Goal: Task Accomplishment & Management: Use online tool/utility

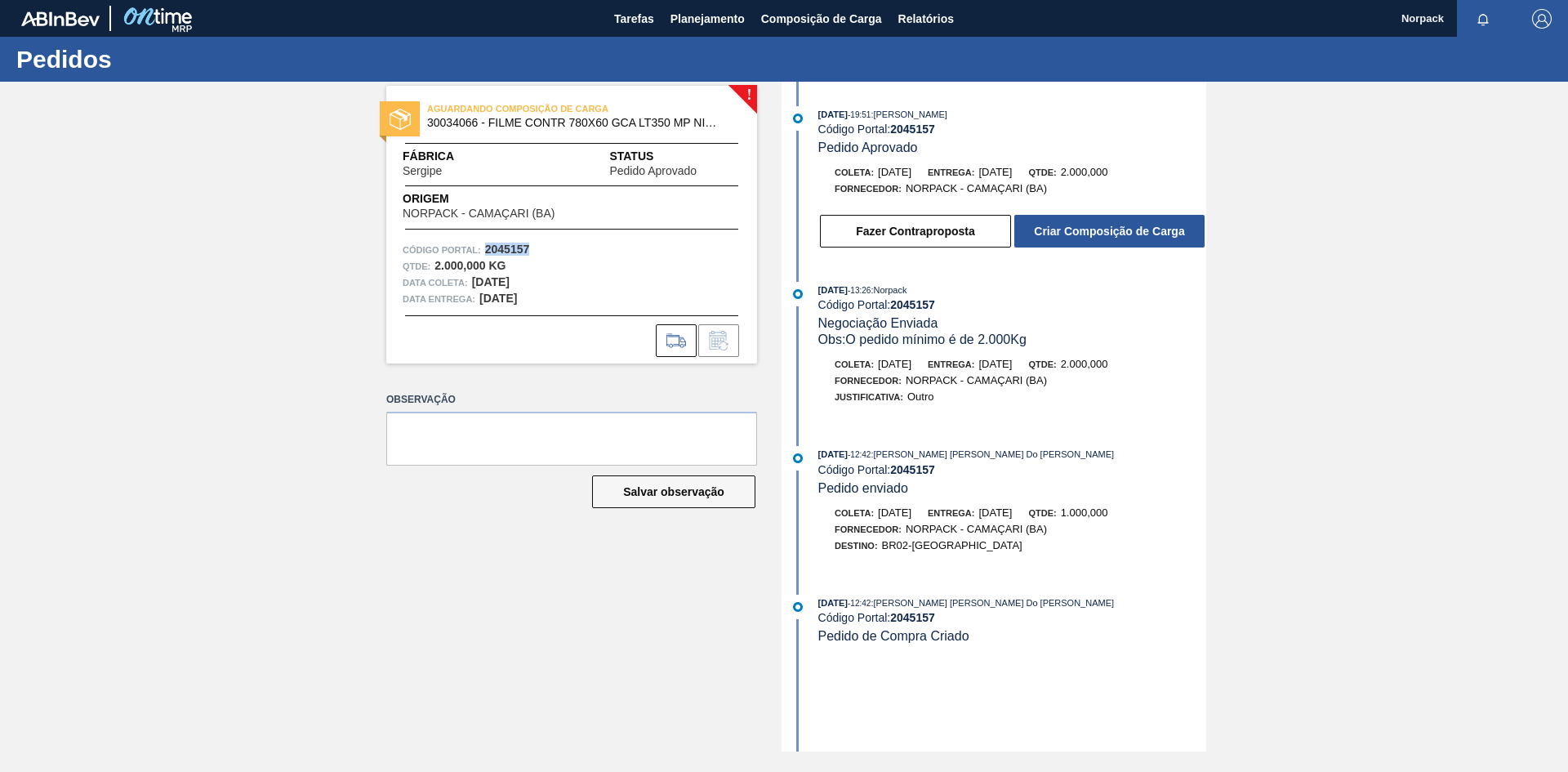
drag, startPoint x: 486, startPoint y: 249, endPoint x: 546, endPoint y: 250, distance: 60.0
click at [546, 250] on div "Código Portal: 2045157" at bounding box center [571, 249] width 338 height 16
copy strong "2045157"
click at [1107, 229] on button "Criar Composição de Carga" at bounding box center [1109, 231] width 190 height 33
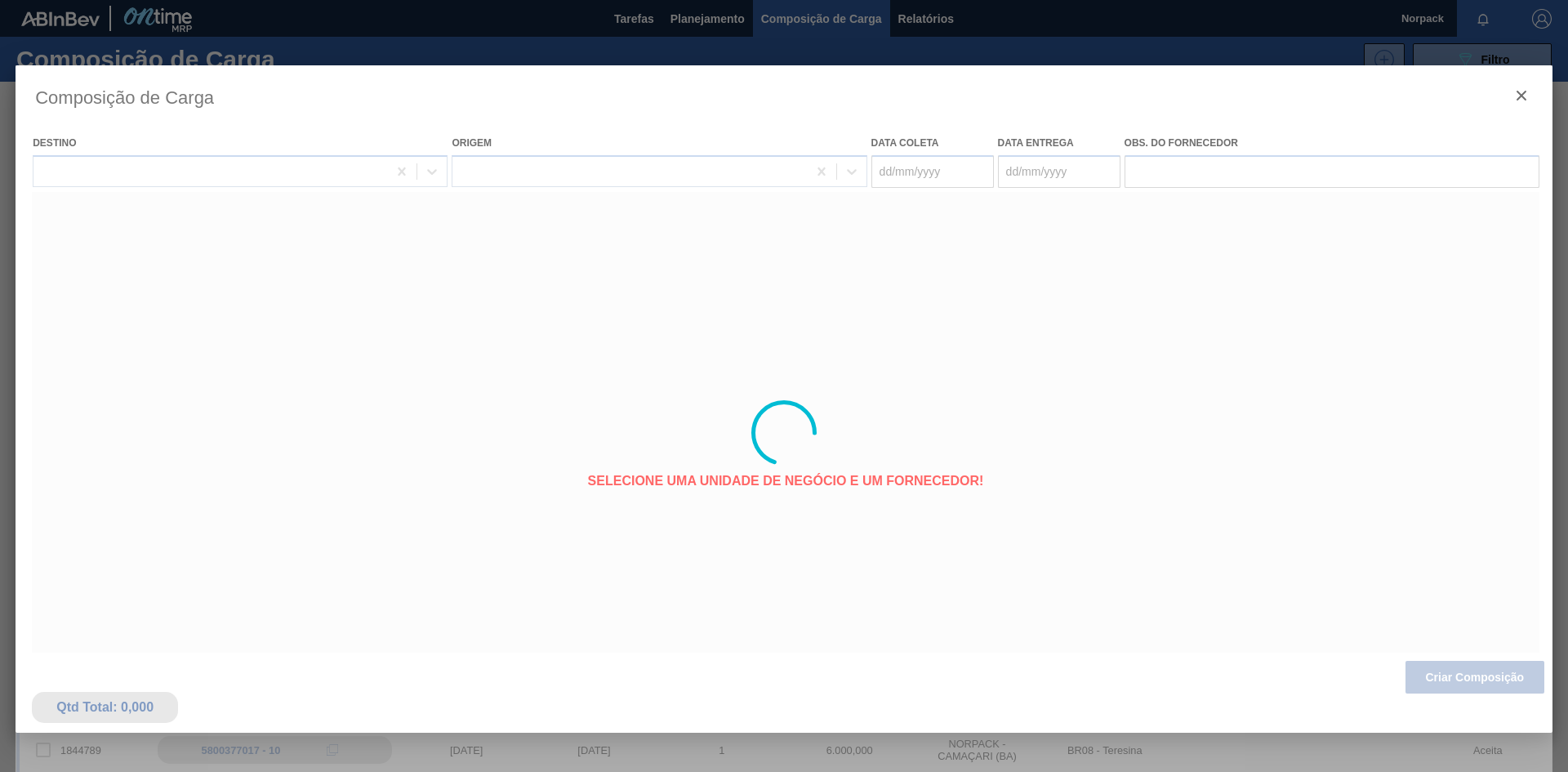
type coleta "[DATE]"
type Entrega "[DATE]"
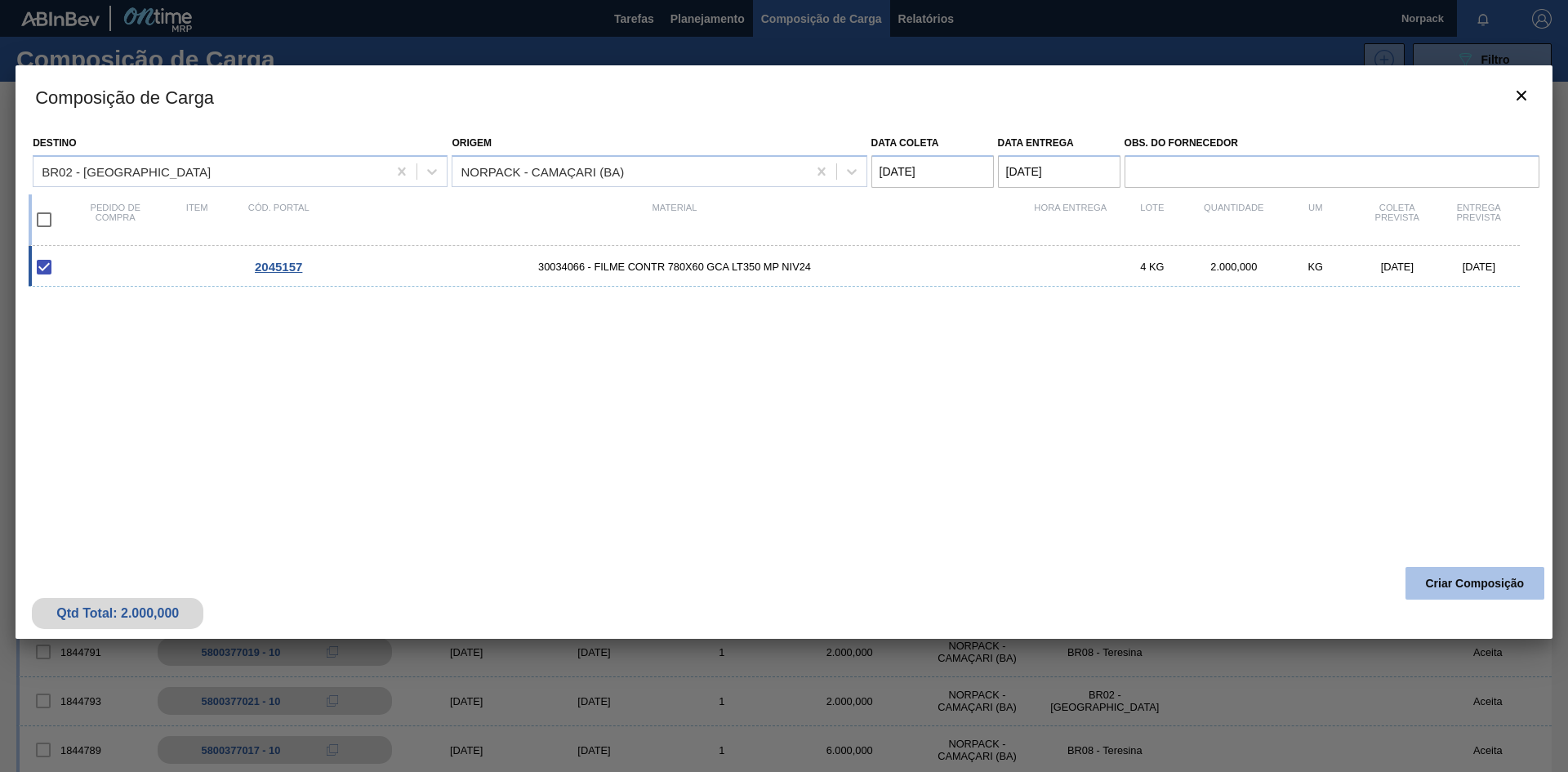
click at [1453, 580] on button "Criar Composição" at bounding box center [1474, 583] width 139 height 33
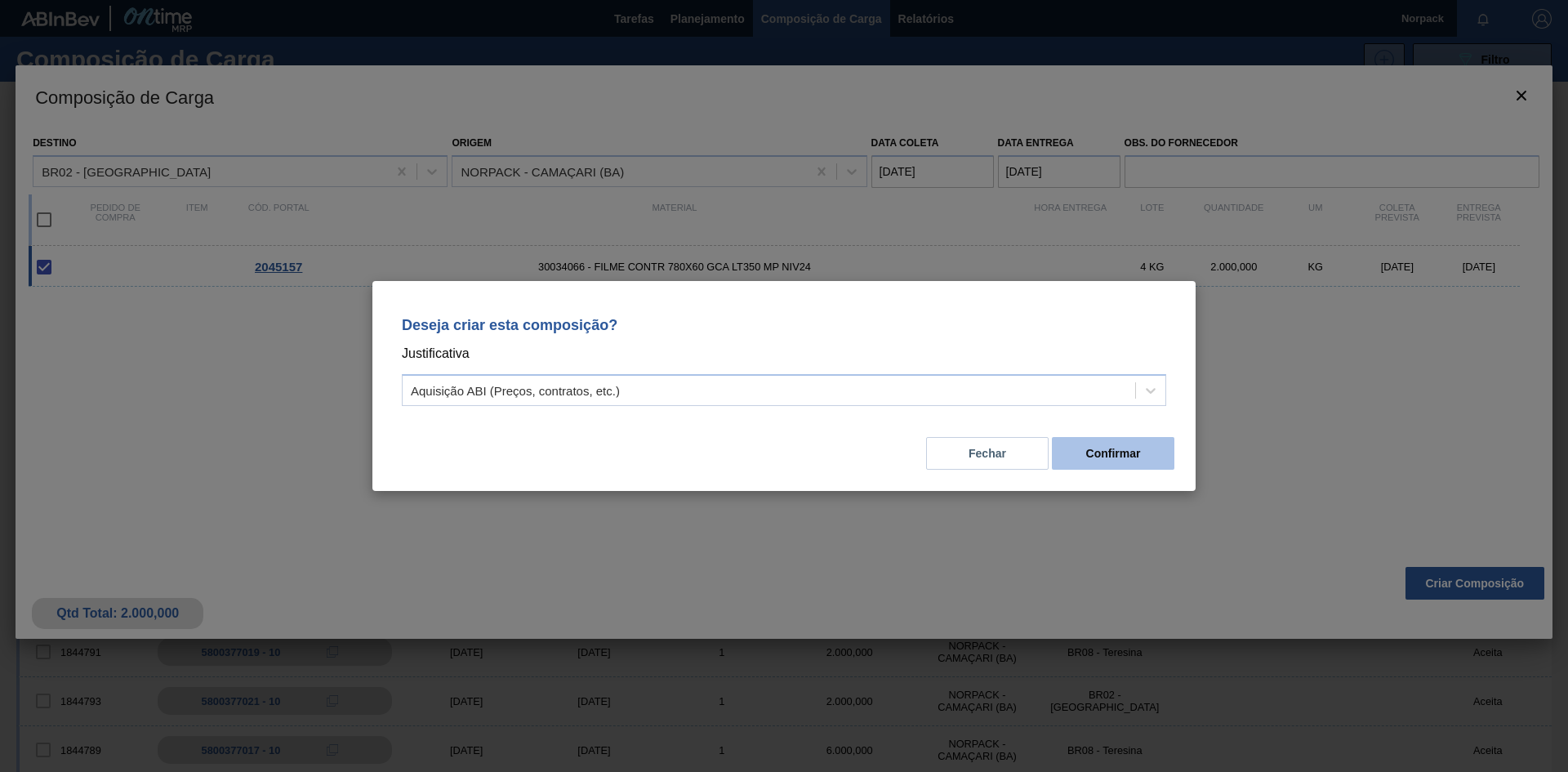
click at [1102, 438] on button "Confirmar" at bounding box center [1114, 454] width 123 height 33
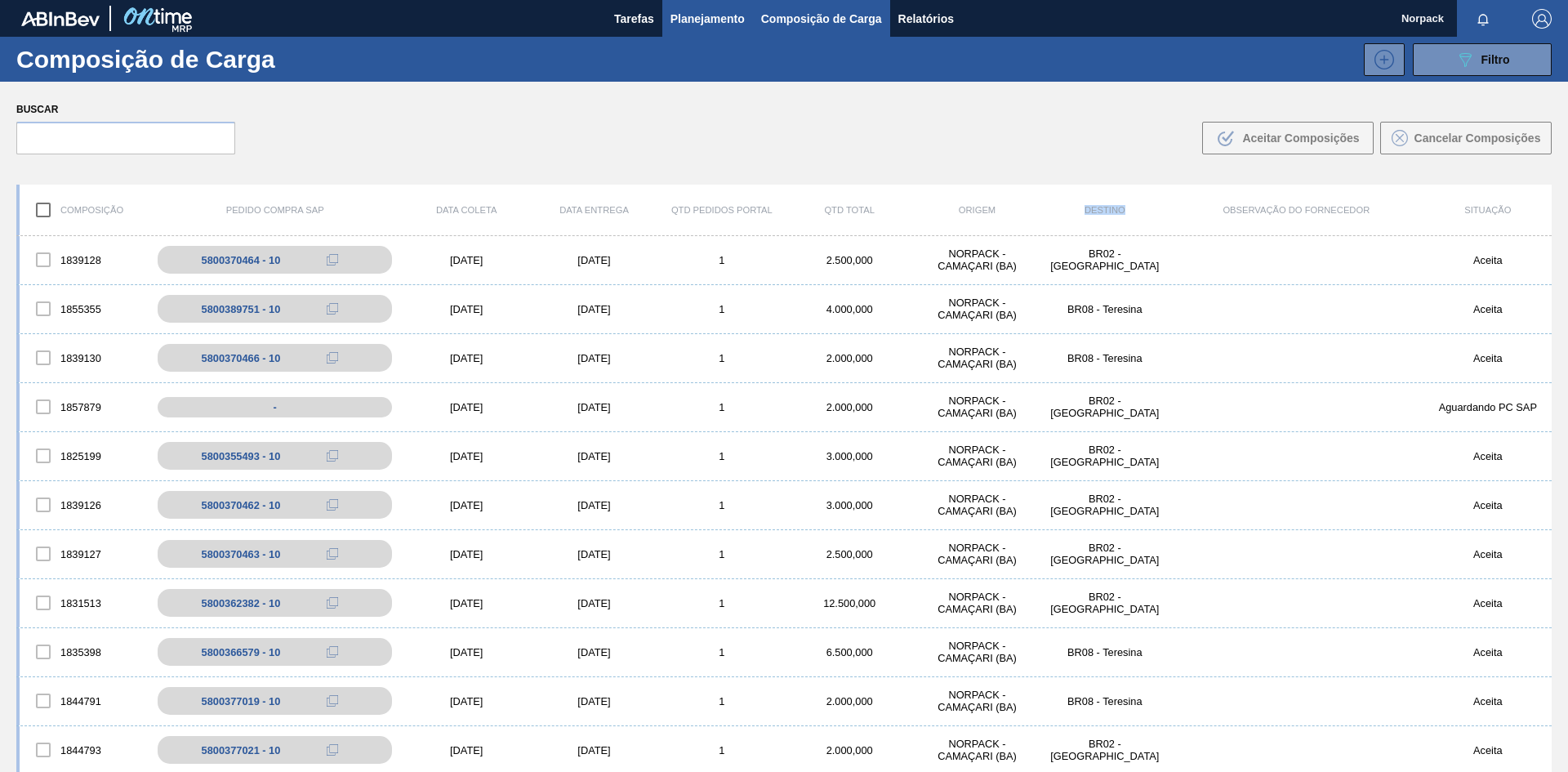
click at [678, 25] on span "Planejamento" at bounding box center [707, 19] width 75 height 20
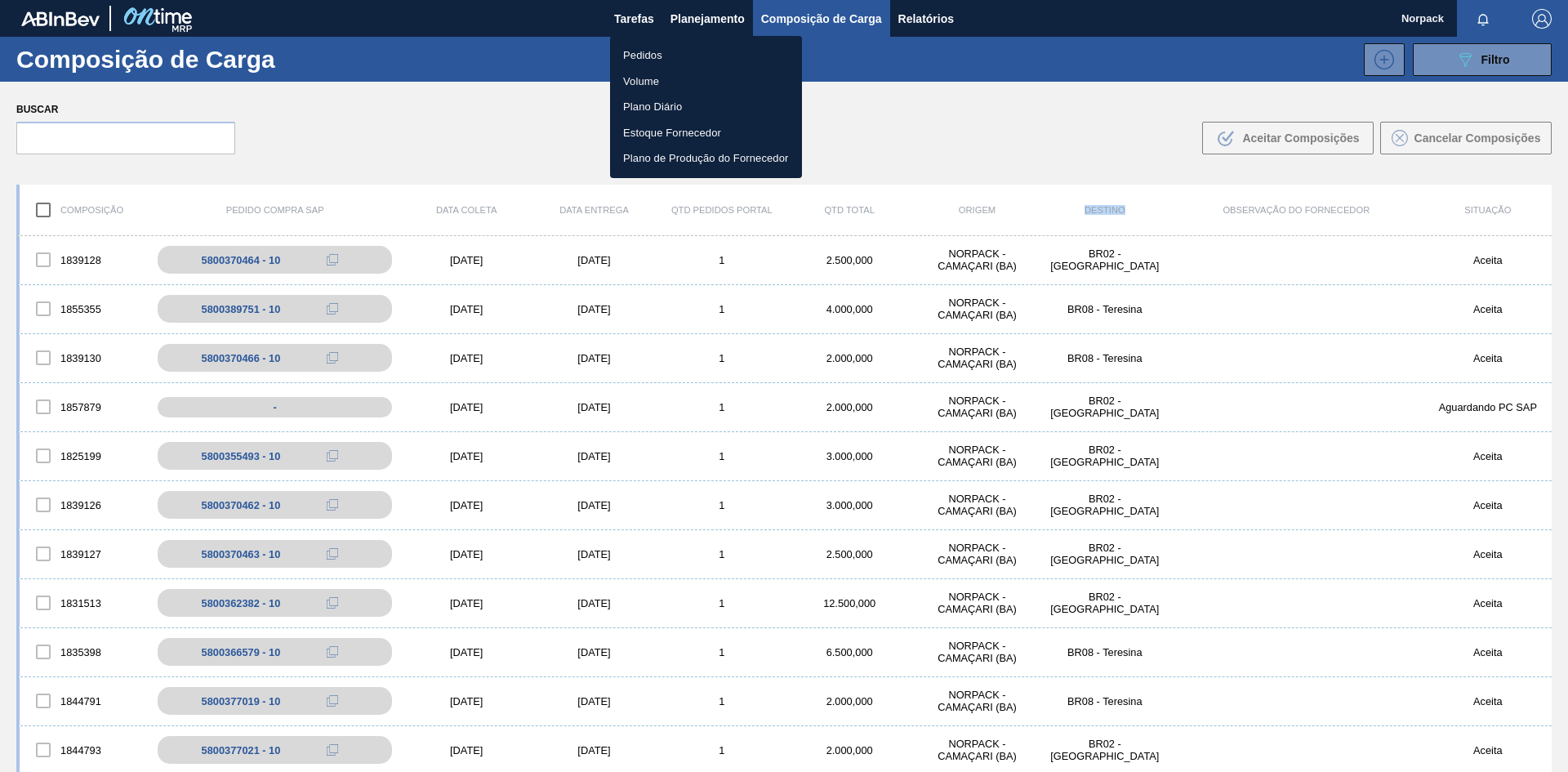
click at [642, 56] on li "Pedidos" at bounding box center [706, 56] width 192 height 26
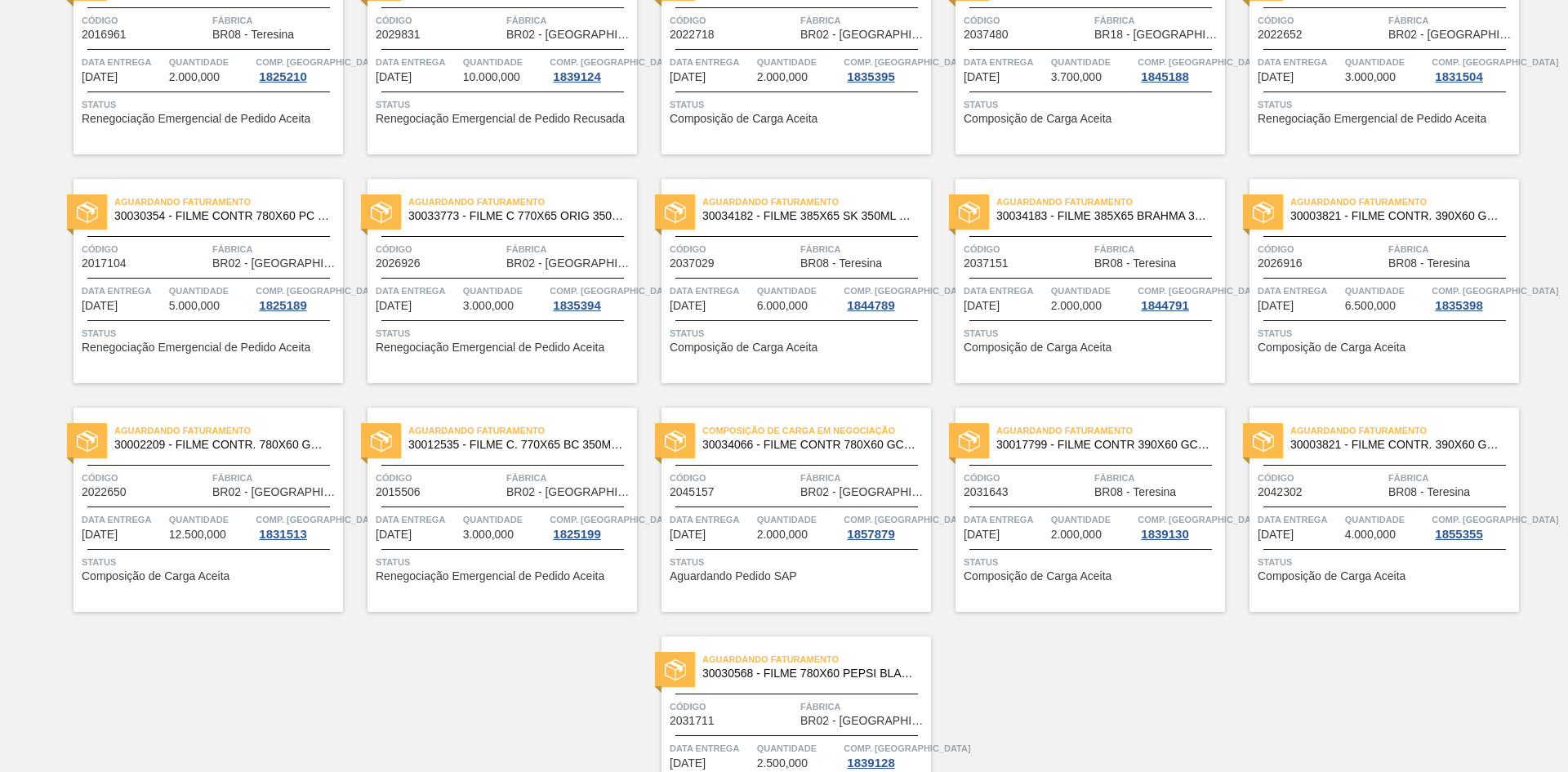
scroll to position [1015, 0]
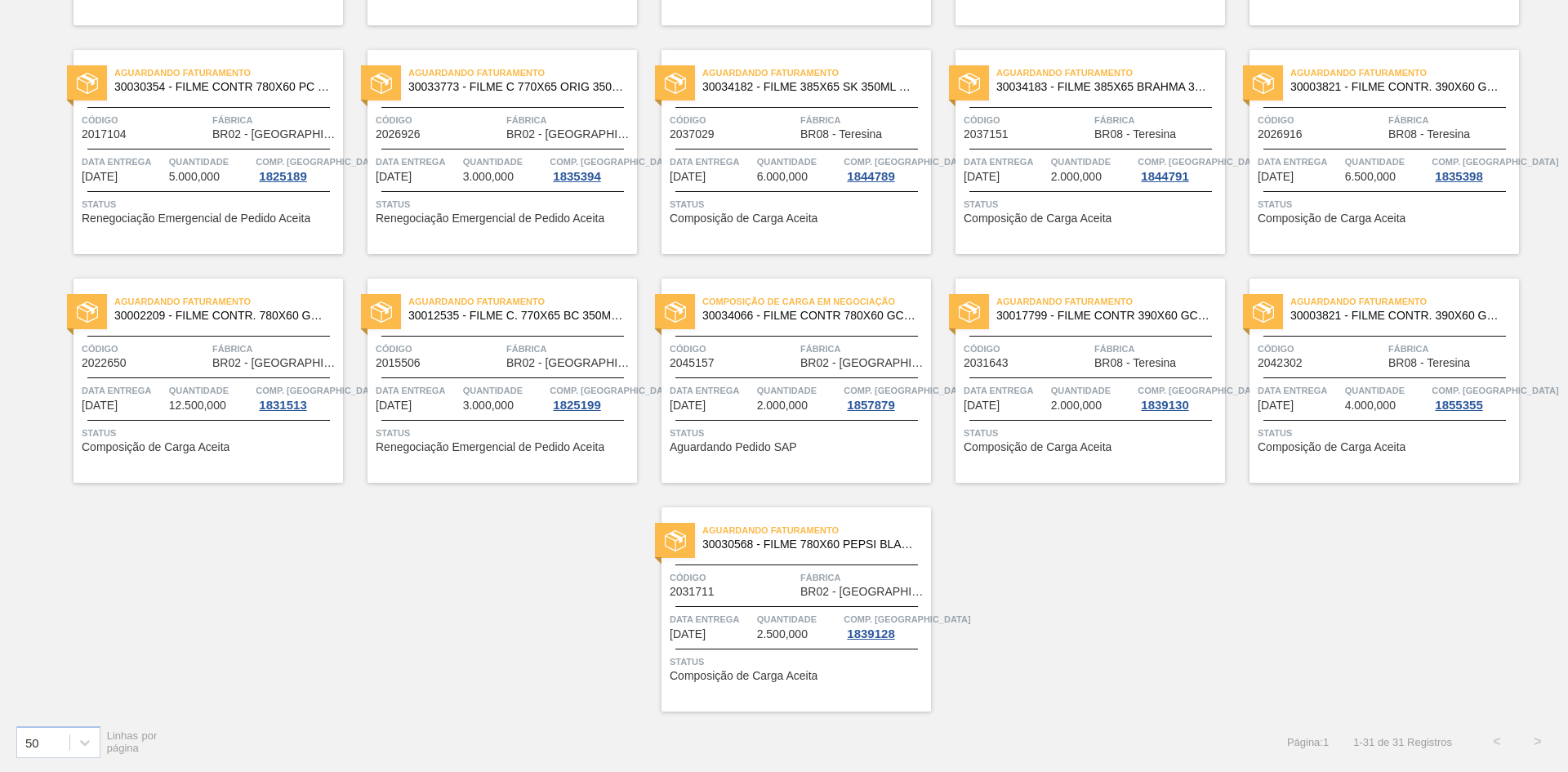
click at [773, 390] on span "Quantidade" at bounding box center [798, 390] width 83 height 16
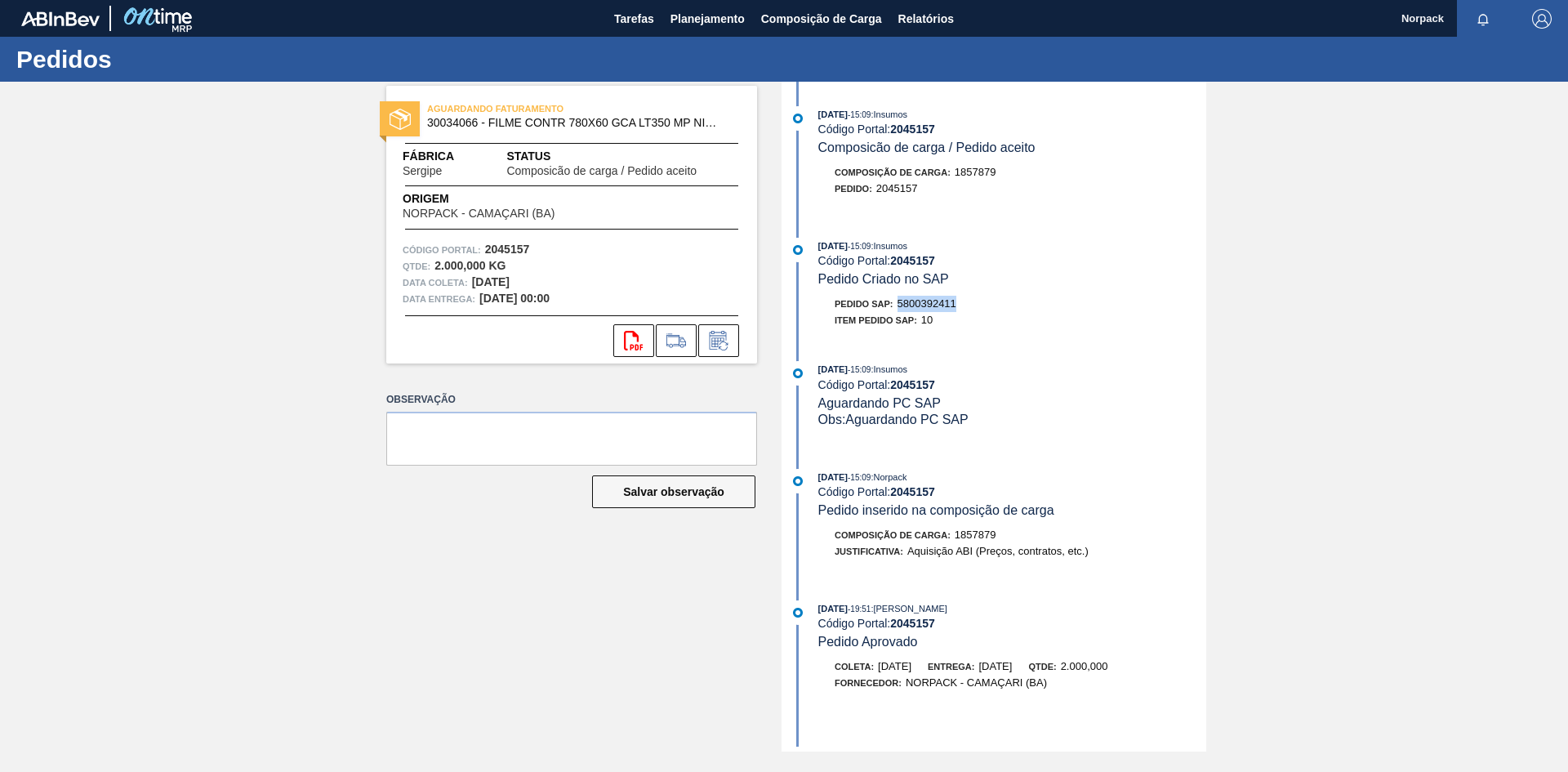
drag, startPoint x: 897, startPoint y: 300, endPoint x: 980, endPoint y: 301, distance: 83.0
click at [980, 301] on div "Pedido SAP: 5800392411" at bounding box center [1012, 303] width 388 height 16
copy span "5800392411"
